Goal: Task Accomplishment & Management: Manage account settings

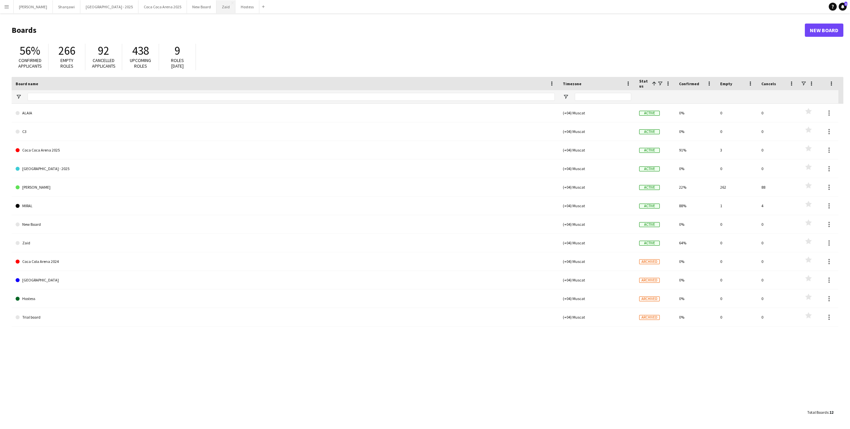
click at [216, 12] on button "Zaid Close" at bounding box center [225, 6] width 19 height 13
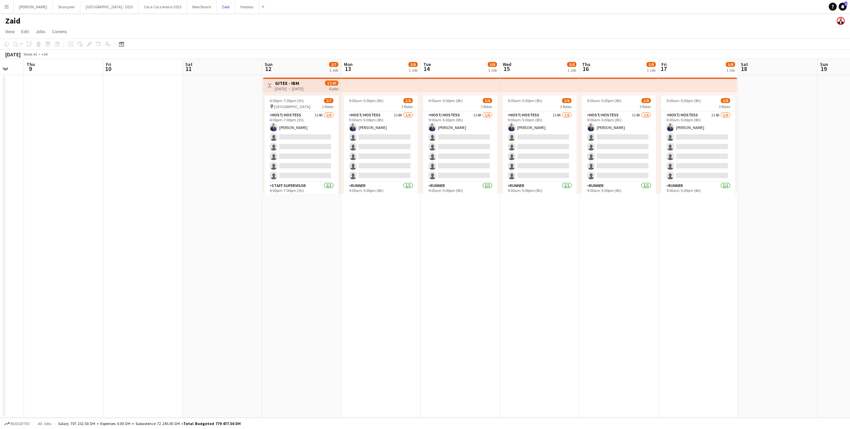
scroll to position [0, 222]
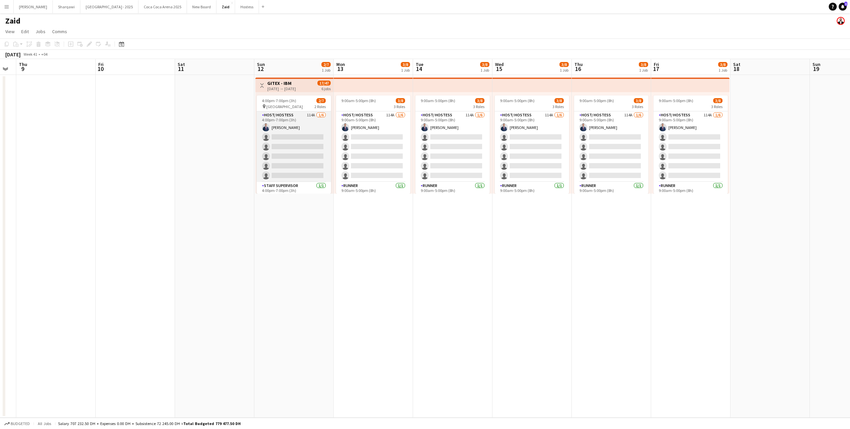
click at [301, 144] on app-card-role "Host/ Hostess 114A [DATE] 4:00pm-7:00pm (3h) [PERSON_NAME] single-neutral-actio…" at bounding box center [294, 146] width 74 height 71
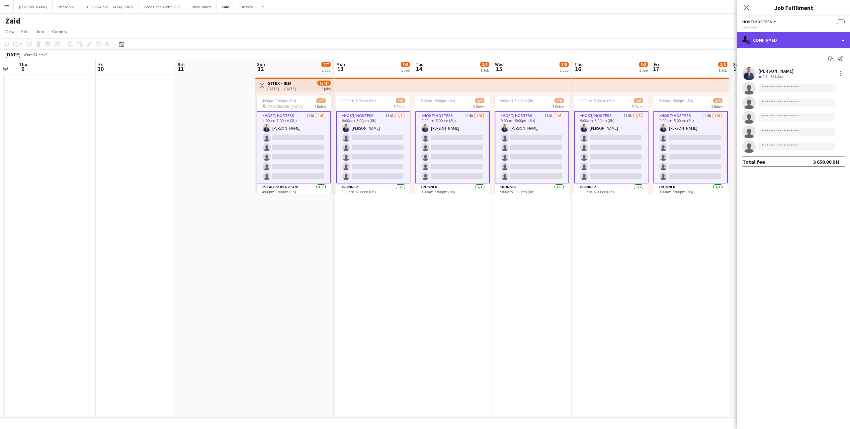
click at [756, 42] on div "single-neutral-actions-check-2 Confirmed" at bounding box center [793, 40] width 113 height 16
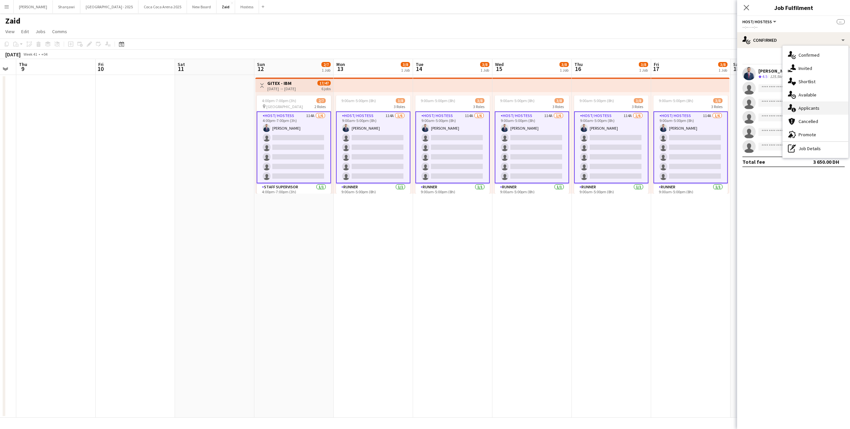
click at [793, 104] on icon "single-neutral-actions-information" at bounding box center [791, 108] width 8 height 8
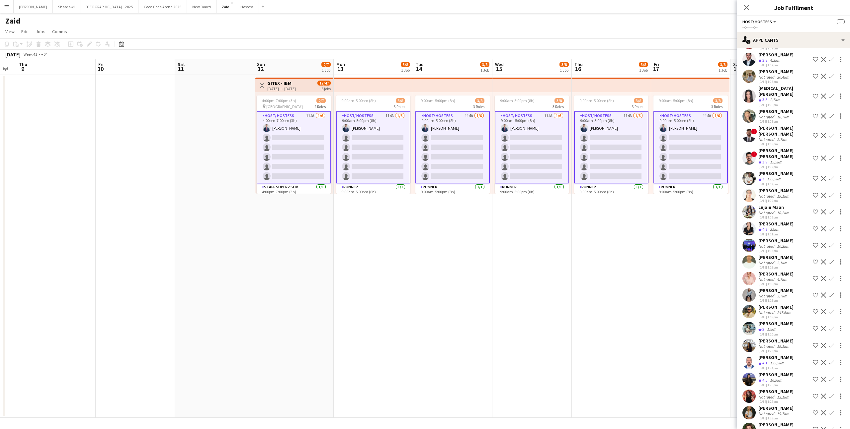
scroll to position [1599, 0]
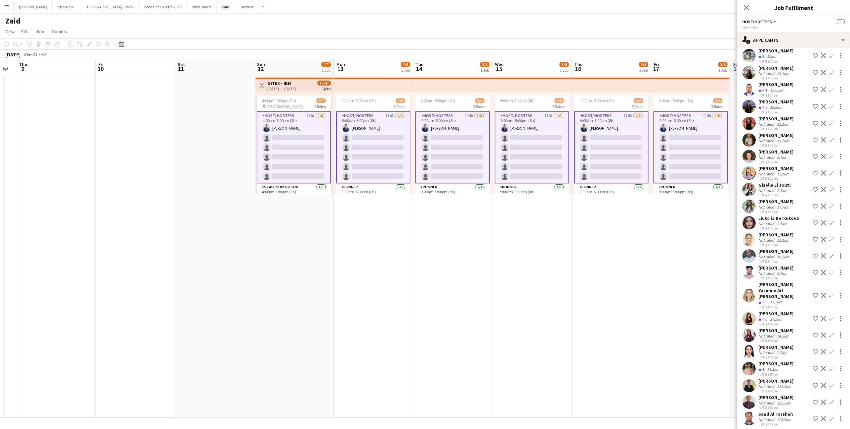
click at [797, 378] on div "[PERSON_NAME] Not rated 125.5km [DATE] 1:58pm Shortlist crew Decline Confirm" at bounding box center [793, 385] width 113 height 15
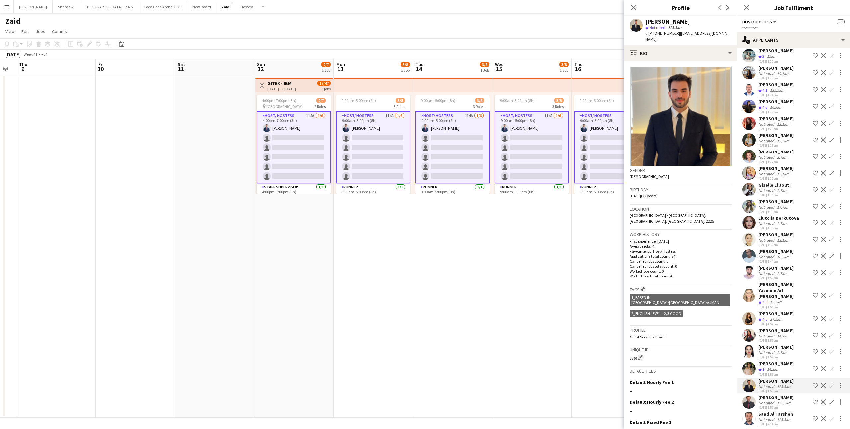
click at [797, 411] on div "Saad Al Tarsheh Not rated 125.5km [DATE] 2:01pm Shortlist crew Decline Confirm" at bounding box center [793, 418] width 113 height 15
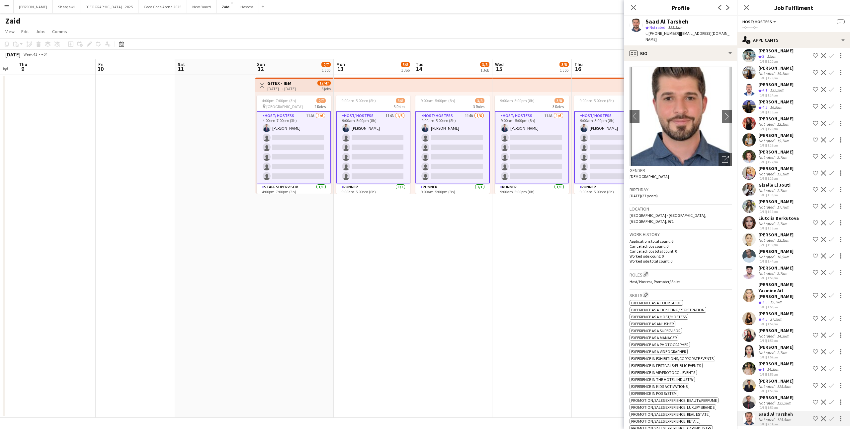
click at [793, 429] on div "Not rated 2.7km" at bounding box center [775, 436] width 35 height 5
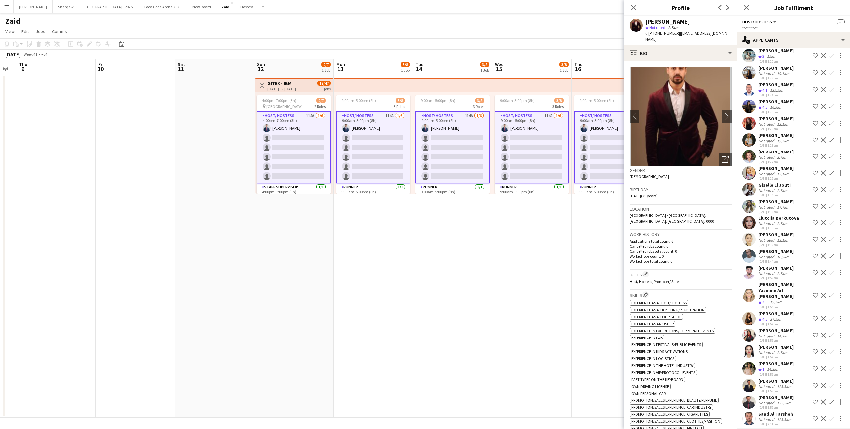
click at [779, 282] on div "[PERSON_NAME] Yasmine Ait [PERSON_NAME]" at bounding box center [784, 291] width 52 height 18
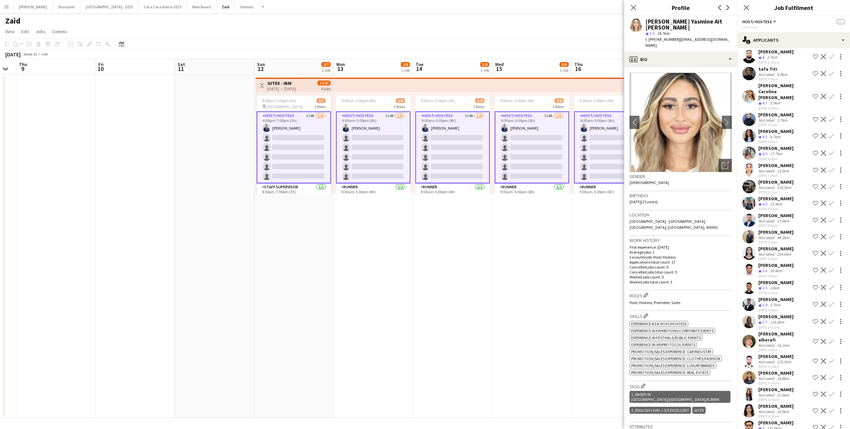
scroll to position [0, 0]
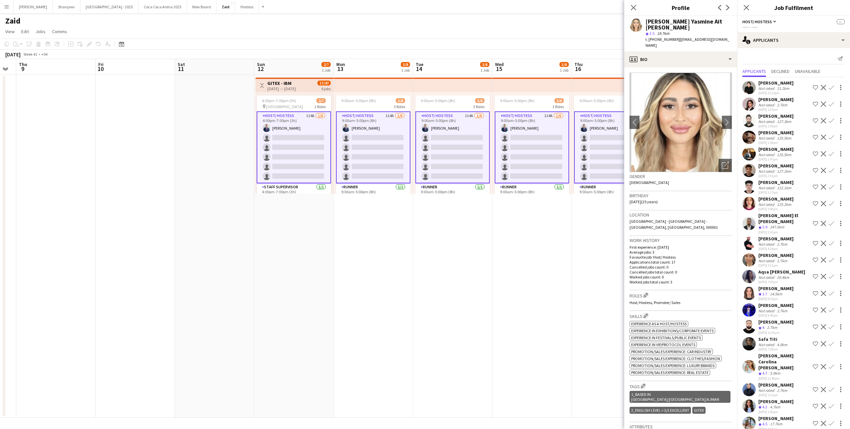
click at [777, 211] on div "[DATE] 3:40pm" at bounding box center [775, 209] width 35 height 4
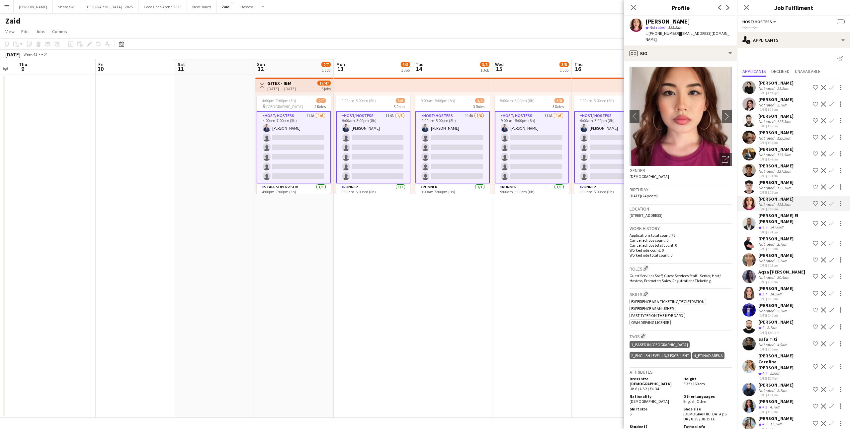
click at [775, 185] on div "[PERSON_NAME]" at bounding box center [775, 183] width 35 height 6
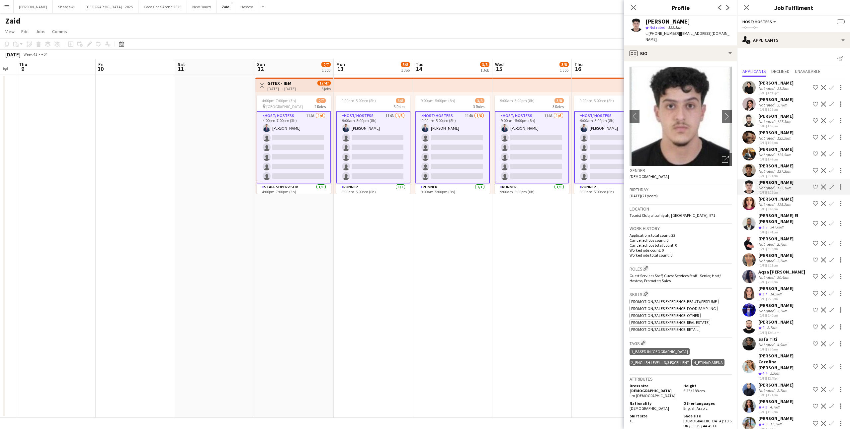
click at [773, 165] on div "[PERSON_NAME]" at bounding box center [775, 166] width 35 height 6
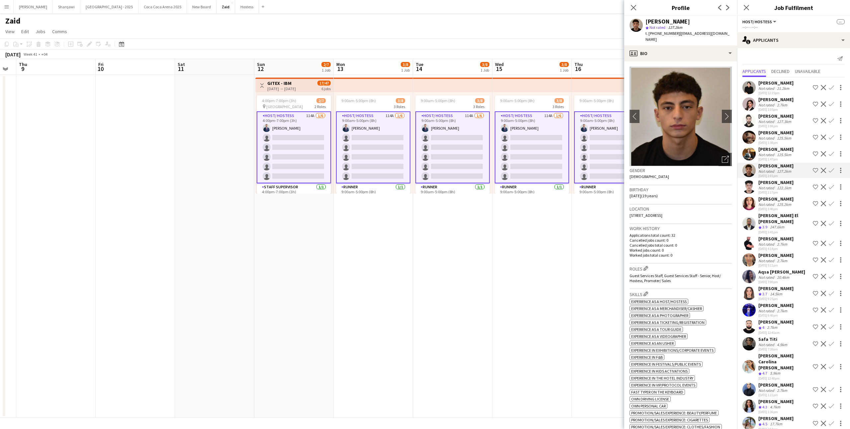
click at [773, 149] on div "[PERSON_NAME]" at bounding box center [775, 149] width 35 height 6
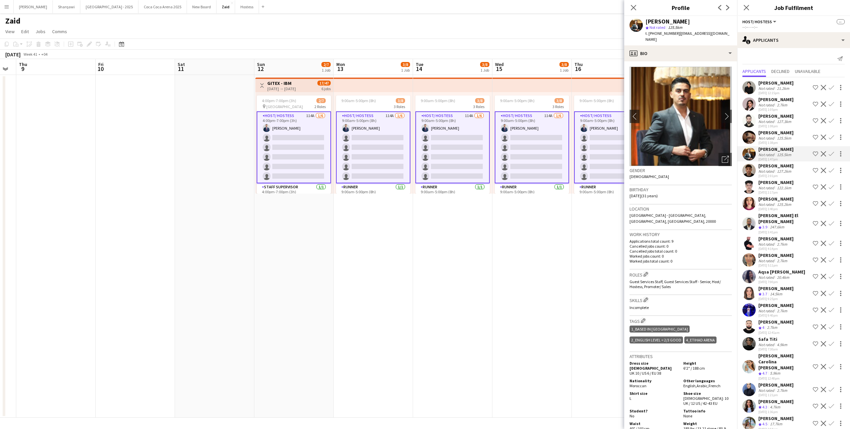
click at [767, 311] on div "Not rated" at bounding box center [766, 311] width 17 height 5
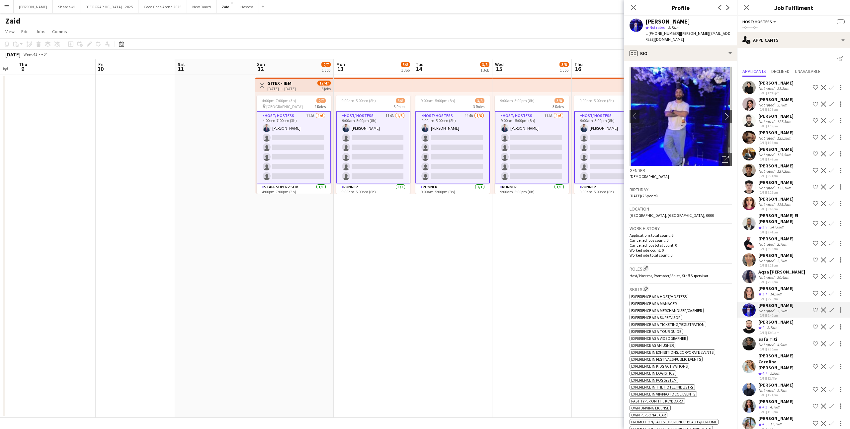
click at [775, 328] on div "2.7km" at bounding box center [771, 328] width 13 height 6
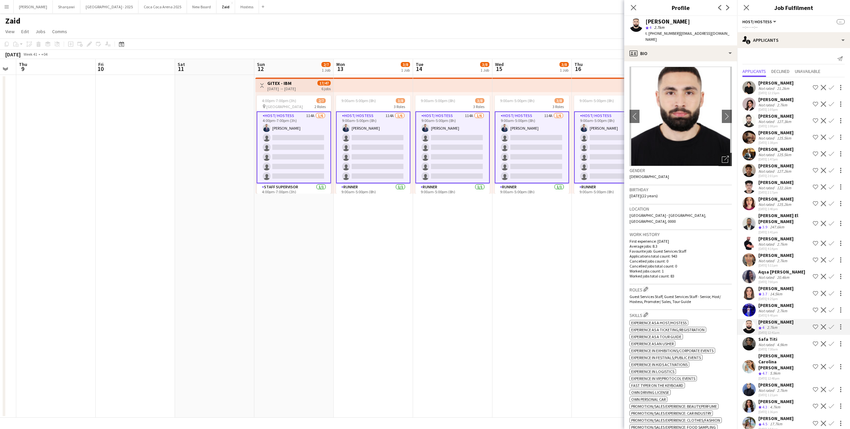
click at [720, 157] on div "Open photos pop-in" at bounding box center [724, 159] width 13 height 13
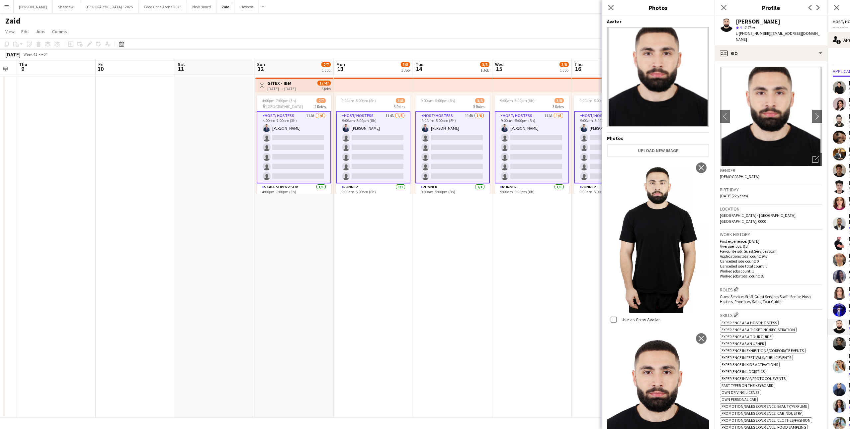
click at [790, 254] on p "Applications total count: 943" at bounding box center [770, 256] width 102 height 5
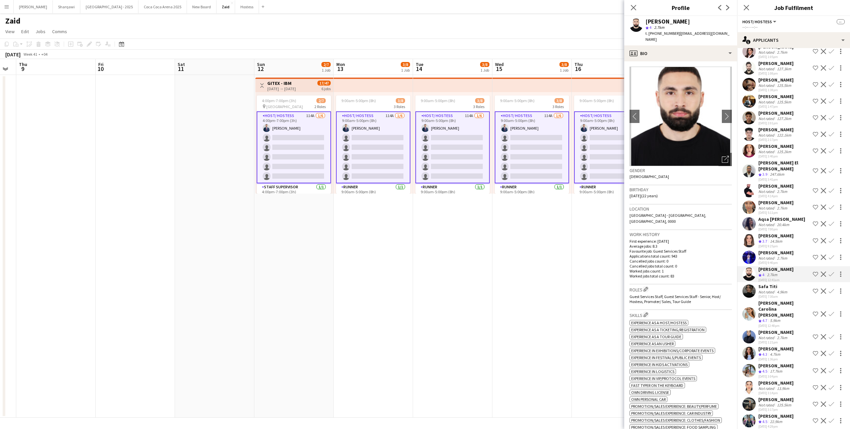
scroll to position [53, 0]
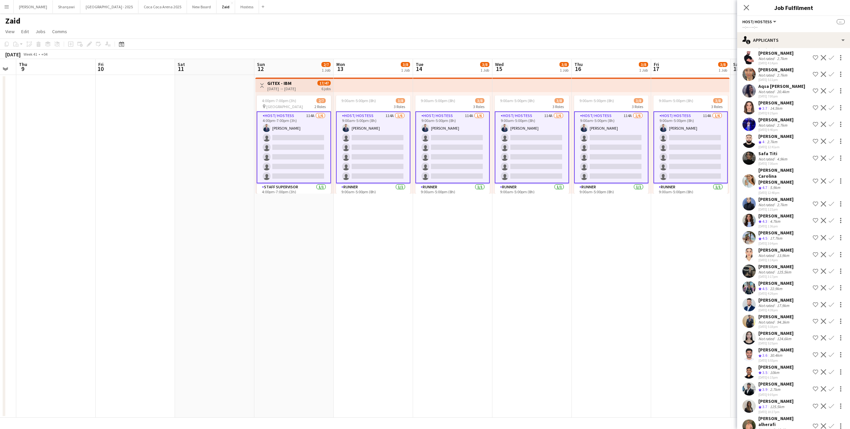
scroll to position [188, 0]
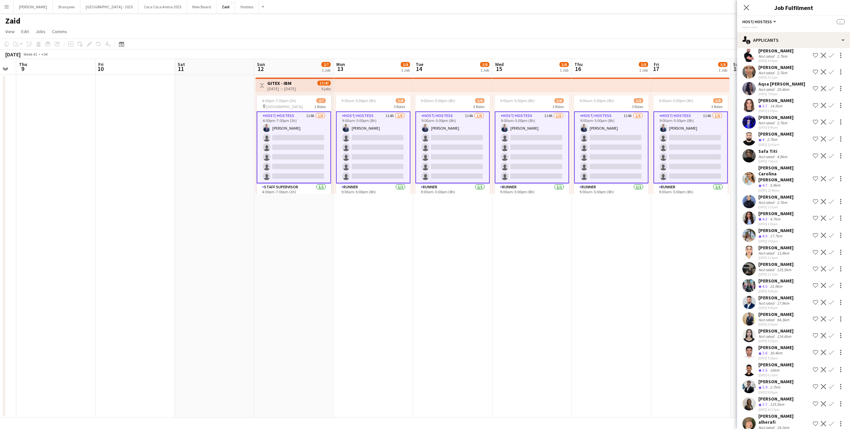
click at [783, 251] on div "13.9km" at bounding box center [782, 253] width 15 height 5
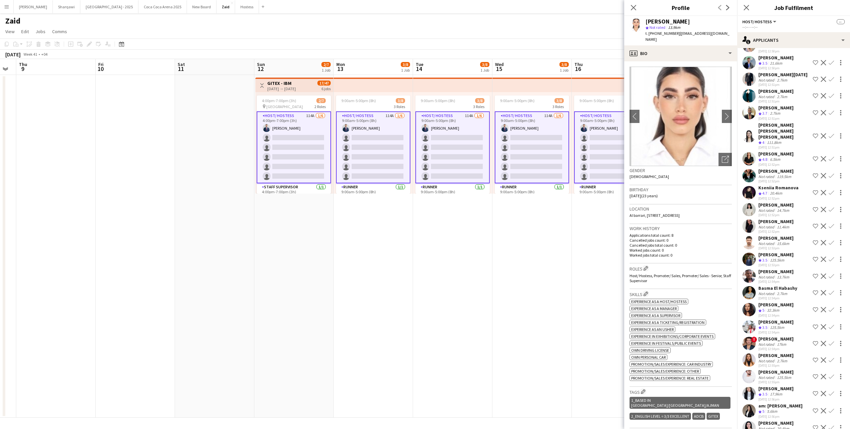
scroll to position [675, 0]
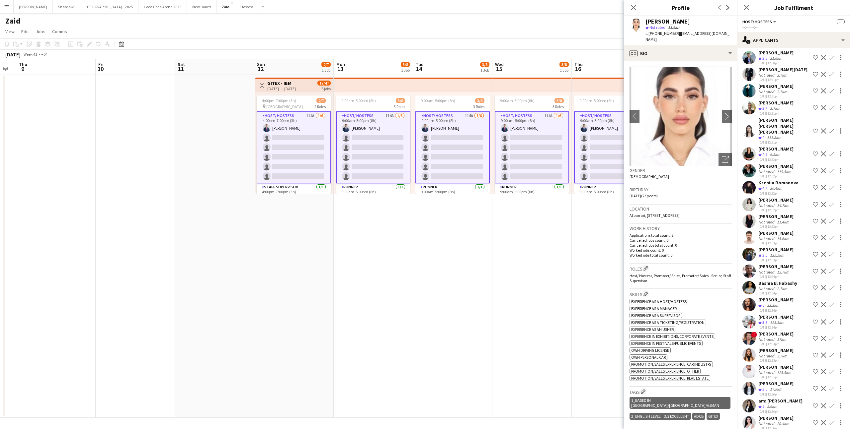
click at [792, 297] on div "[PERSON_NAME] Crew rating 5 32.3km [DATE] 12:54pm Shortlist crew Decline Confirm" at bounding box center [793, 305] width 113 height 16
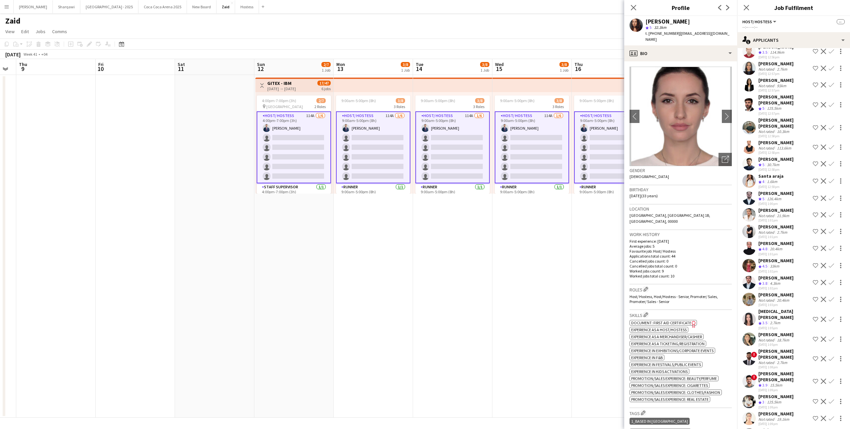
scroll to position [1104, 0]
click at [790, 330] on div "[PERSON_NAME]" at bounding box center [775, 333] width 35 height 6
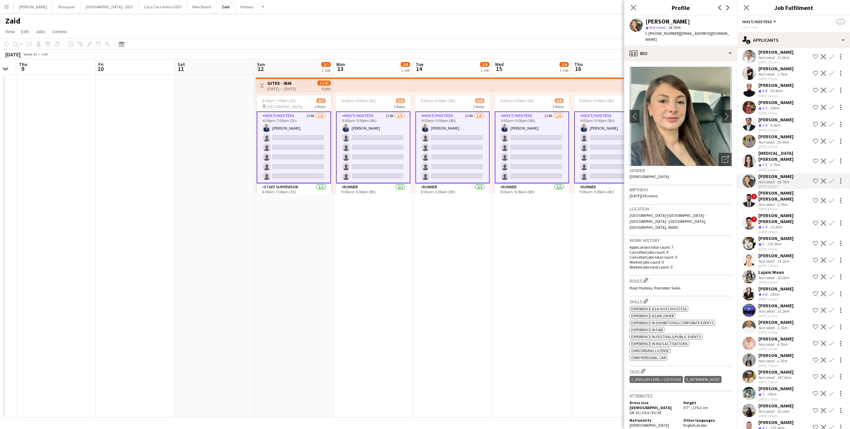
scroll to position [1262, 0]
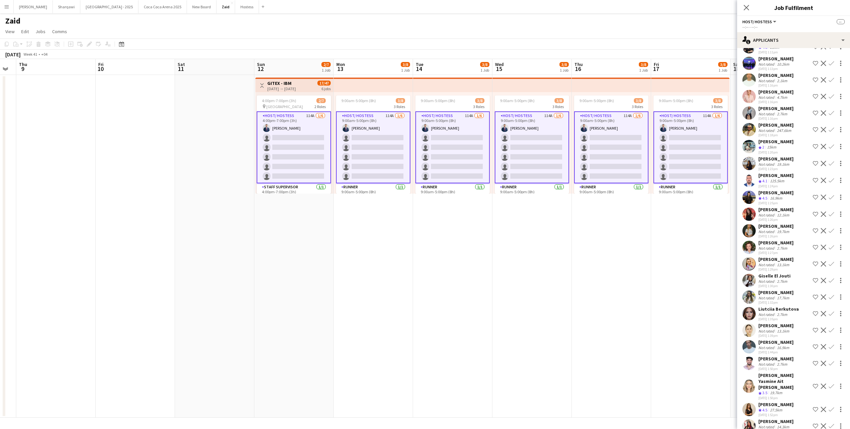
scroll to position [1599, 0]
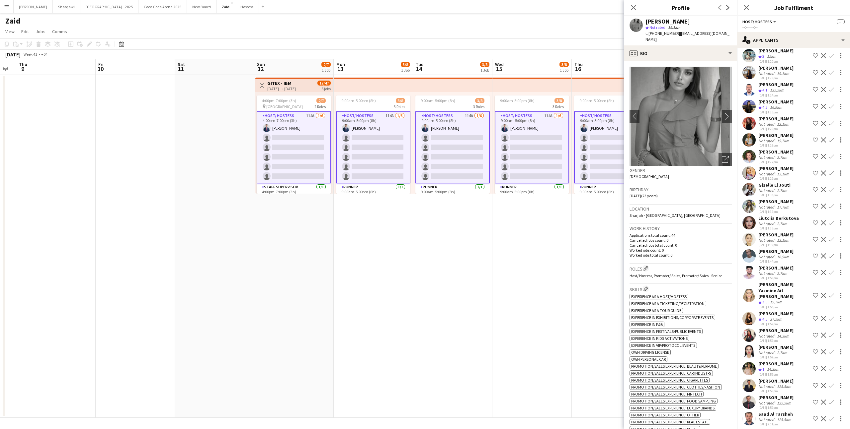
click at [580, 305] on app-date-cell "9:00am-5:00pm (8h) 3/8 3 Roles Host/ Hostess 114A [DATE] 9:00am-5:00pm (8h) [PE…" at bounding box center [610, 246] width 79 height 343
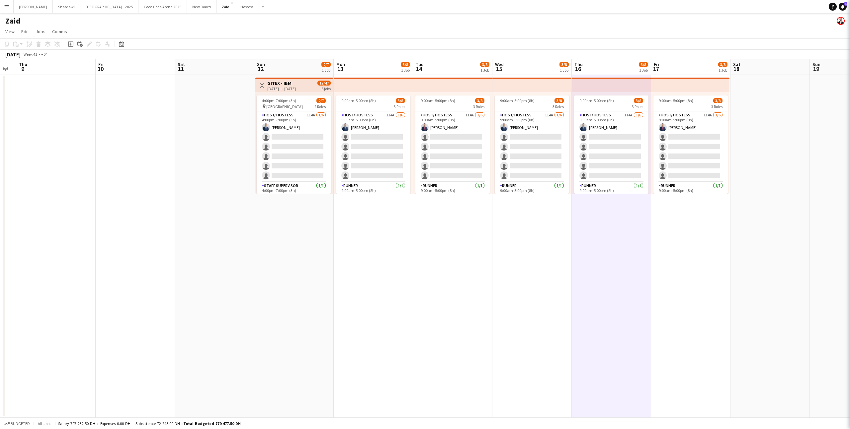
scroll to position [0, 0]
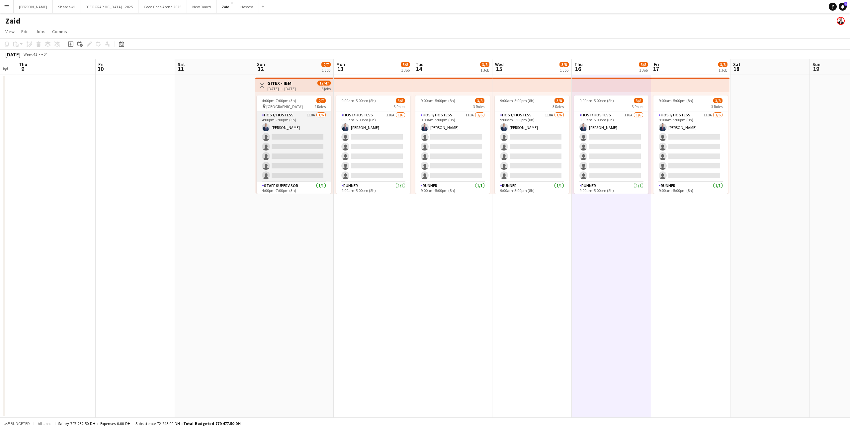
click at [303, 149] on app-card-role "Host/ Hostess 118A [DATE] 4:00pm-7:00pm (3h) [PERSON_NAME] single-neutral-actio…" at bounding box center [294, 146] width 74 height 71
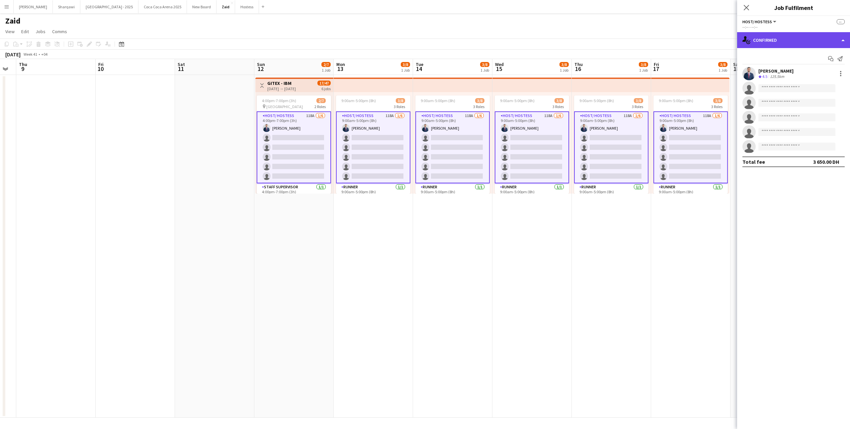
click at [781, 41] on div "single-neutral-actions-check-2 Confirmed" at bounding box center [793, 40] width 113 height 16
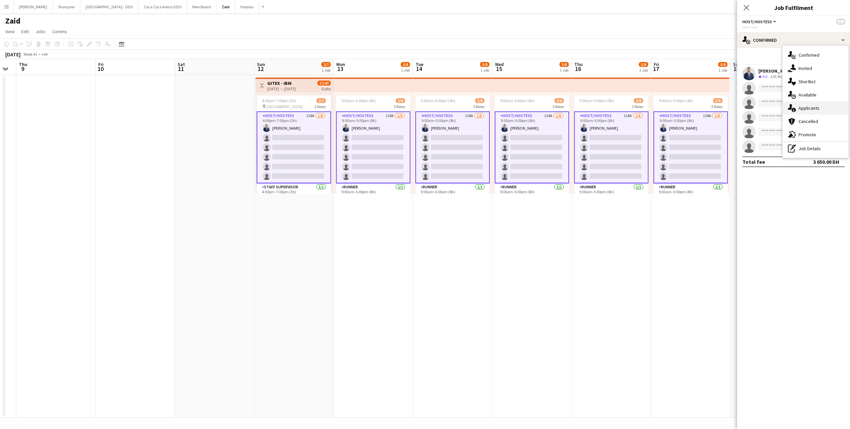
click at [828, 110] on div "single-neutral-actions-information Applicants" at bounding box center [815, 108] width 66 height 13
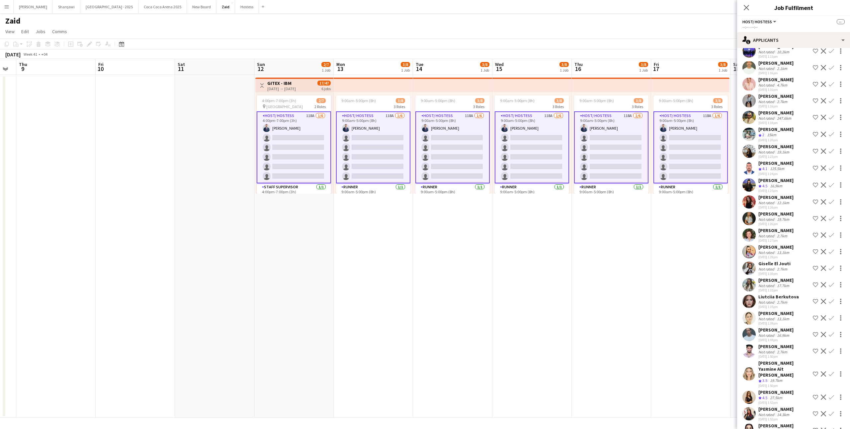
scroll to position [1666, 0]
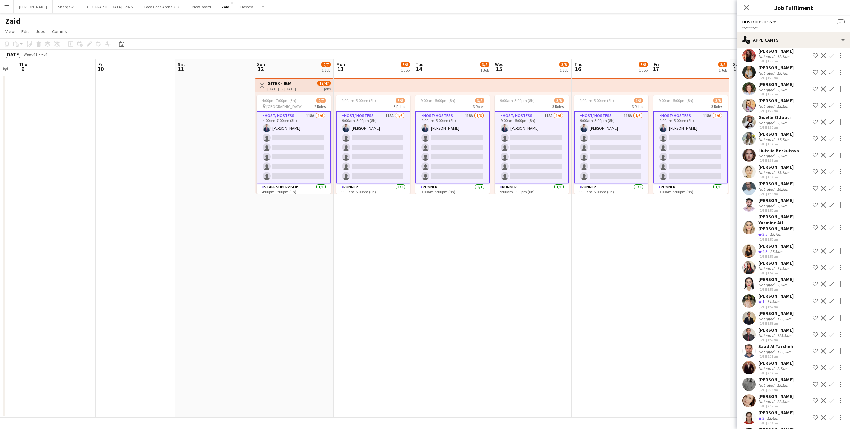
click at [793, 427] on div "[PERSON_NAME]" at bounding box center [775, 430] width 35 height 6
